Goal: Navigation & Orientation: Find specific page/section

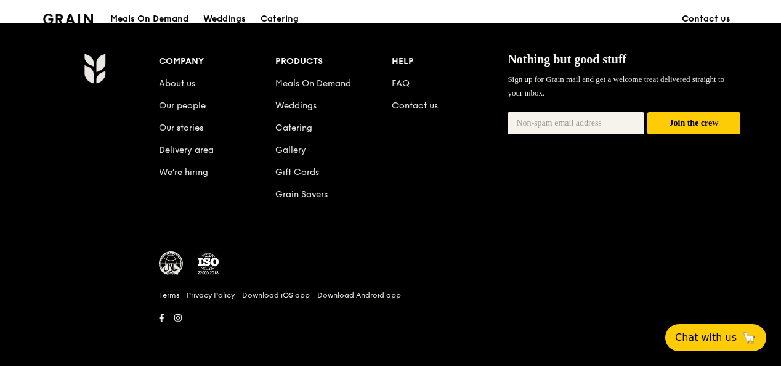
scroll to position [1248, 0]
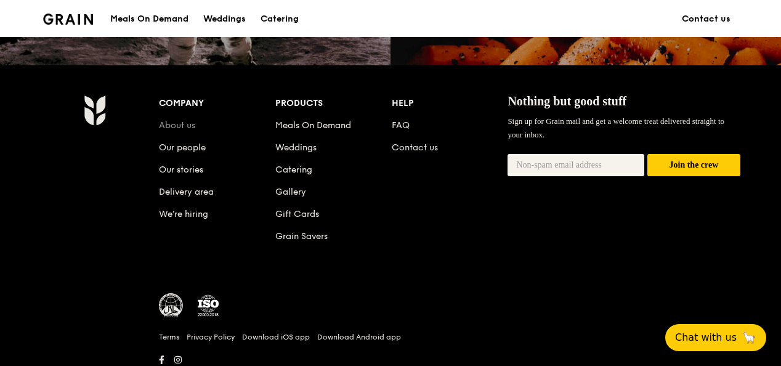
click at [175, 129] on link "About us" at bounding box center [177, 125] width 36 height 10
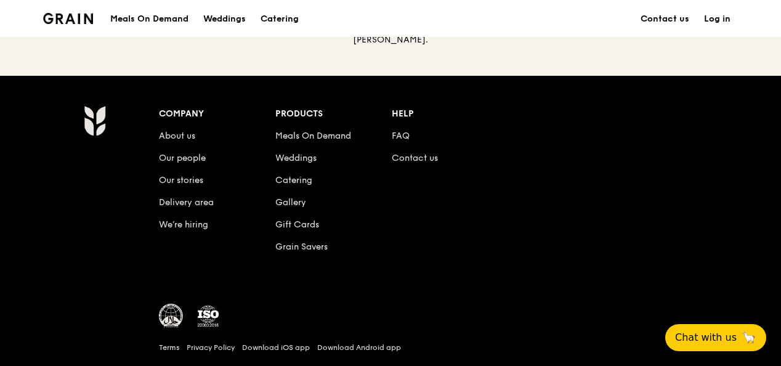
scroll to position [1446, 0]
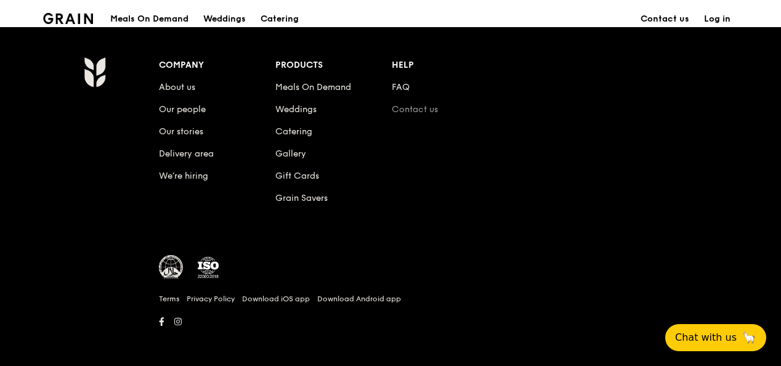
click at [408, 104] on link "Contact us" at bounding box center [415, 109] width 46 height 10
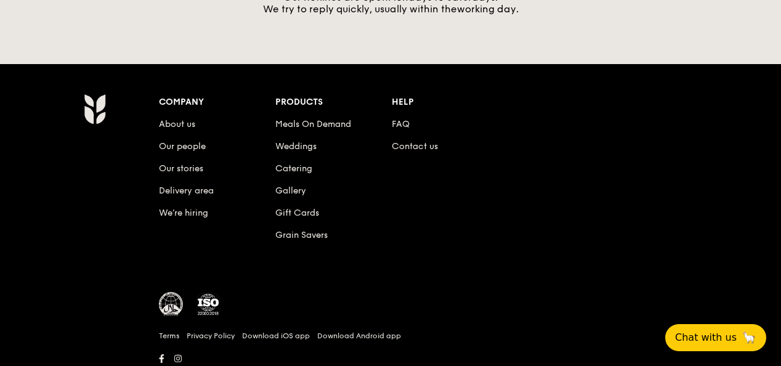
scroll to position [586, 0]
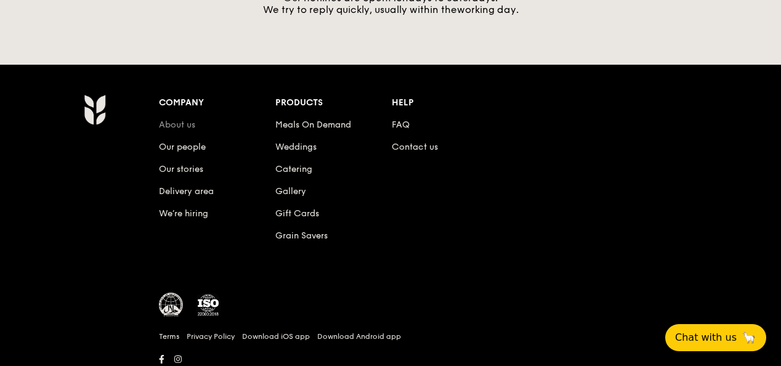
click at [172, 128] on link "About us" at bounding box center [177, 124] width 36 height 10
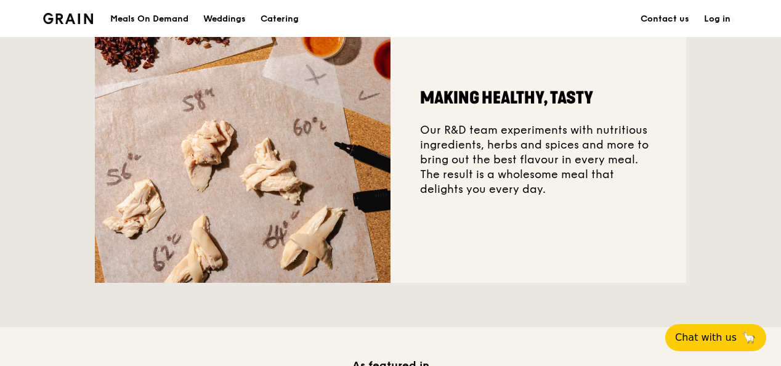
scroll to position [488, 0]
